Goal: Task Accomplishment & Management: Use online tool/utility

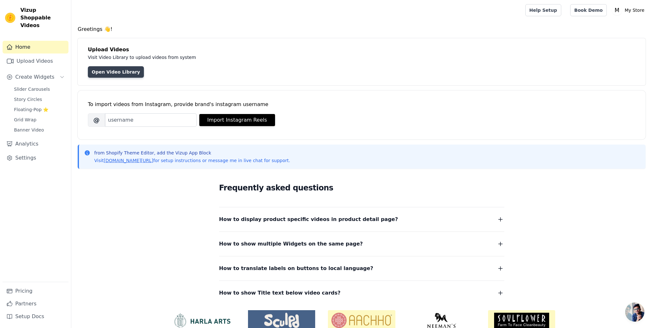
click at [108, 76] on link "Open Video Library" at bounding box center [116, 71] width 56 height 11
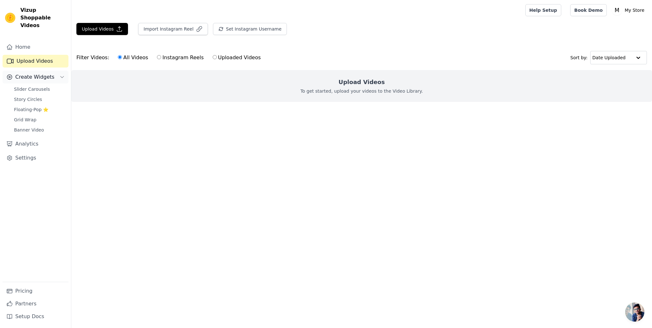
click at [44, 73] on span "Create Widgets" at bounding box center [34, 77] width 39 height 8
click at [45, 86] on span "Slider Carousels" at bounding box center [32, 89] width 36 height 6
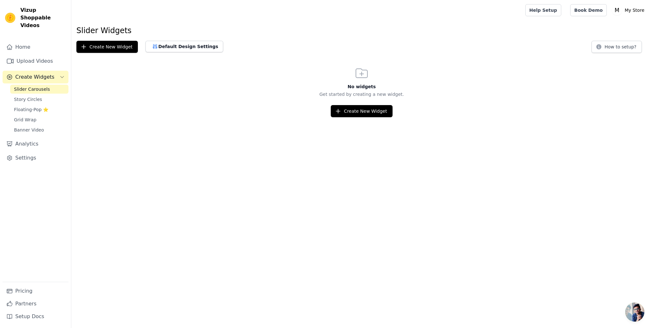
click at [48, 11] on span "Vizup Shoppable Videos" at bounding box center [43, 17] width 46 height 23
